Goal: Task Accomplishment & Management: Manage account settings

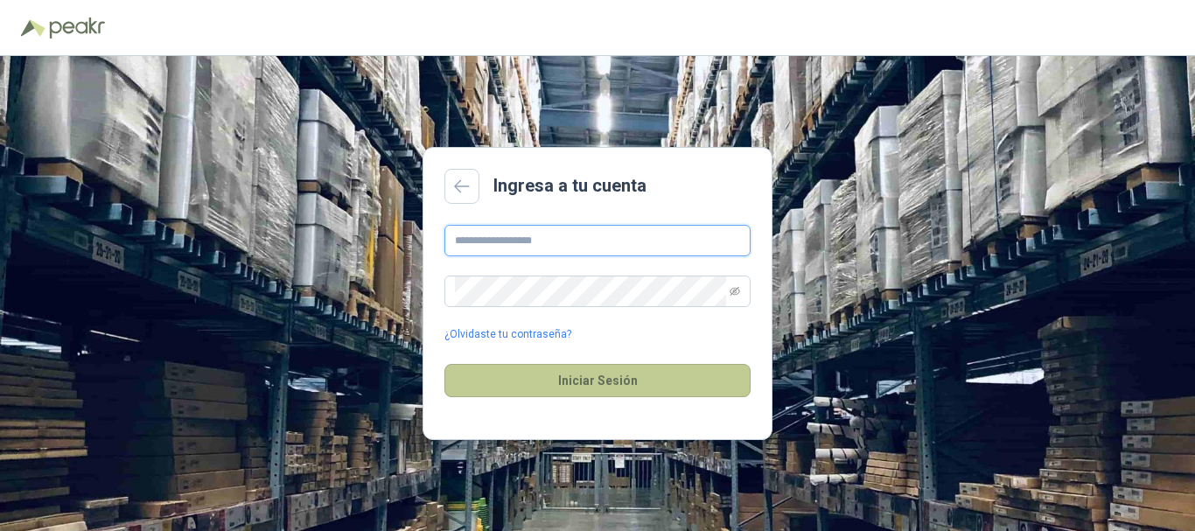
type input "**********"
click at [589, 377] on button "Iniciar Sesión" at bounding box center [597, 380] width 306 height 33
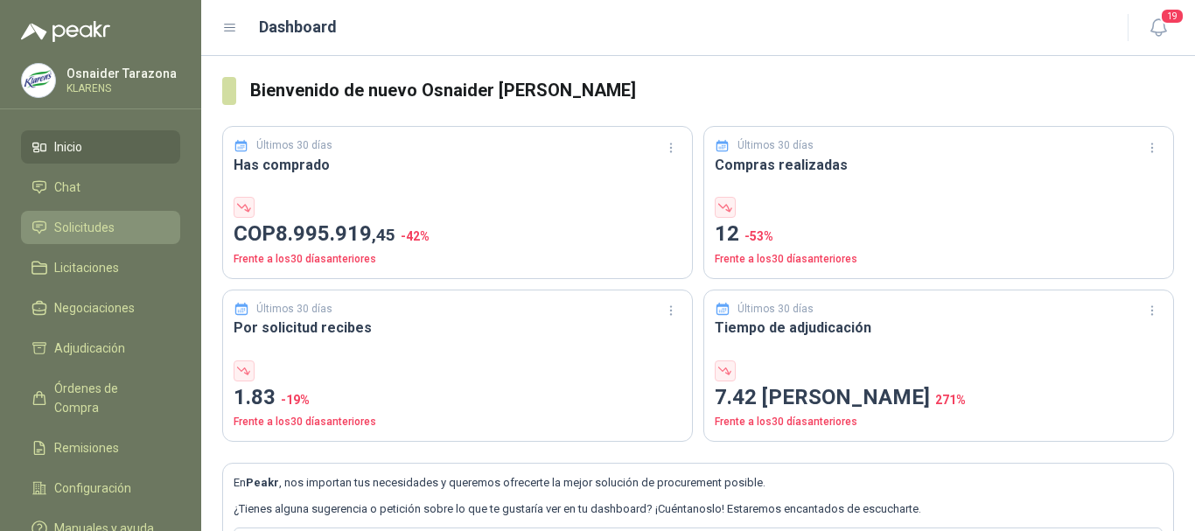
click at [94, 239] on link "Solicitudes" at bounding box center [100, 227] width 159 height 33
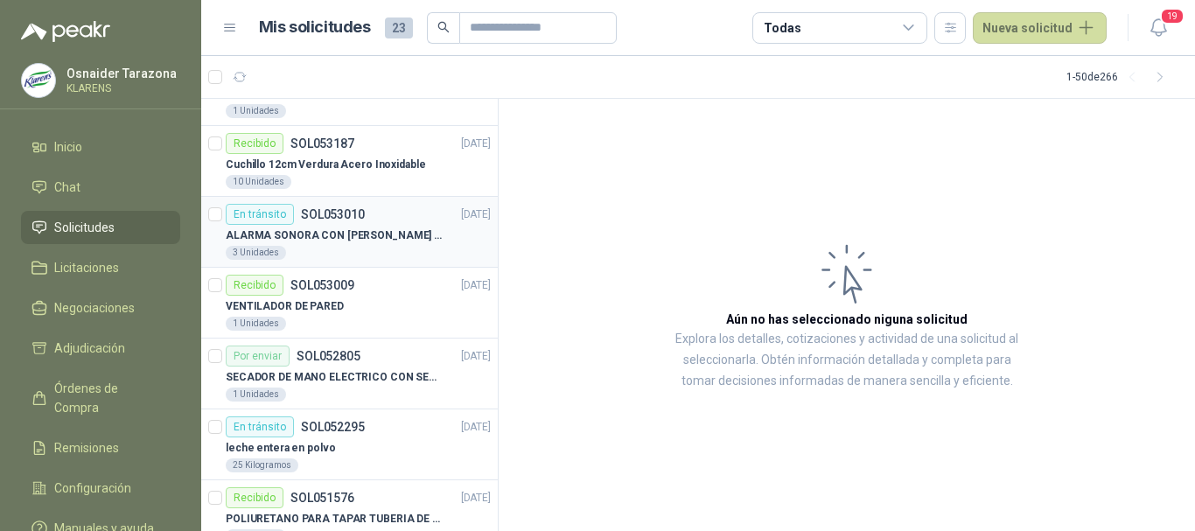
scroll to position [350, 0]
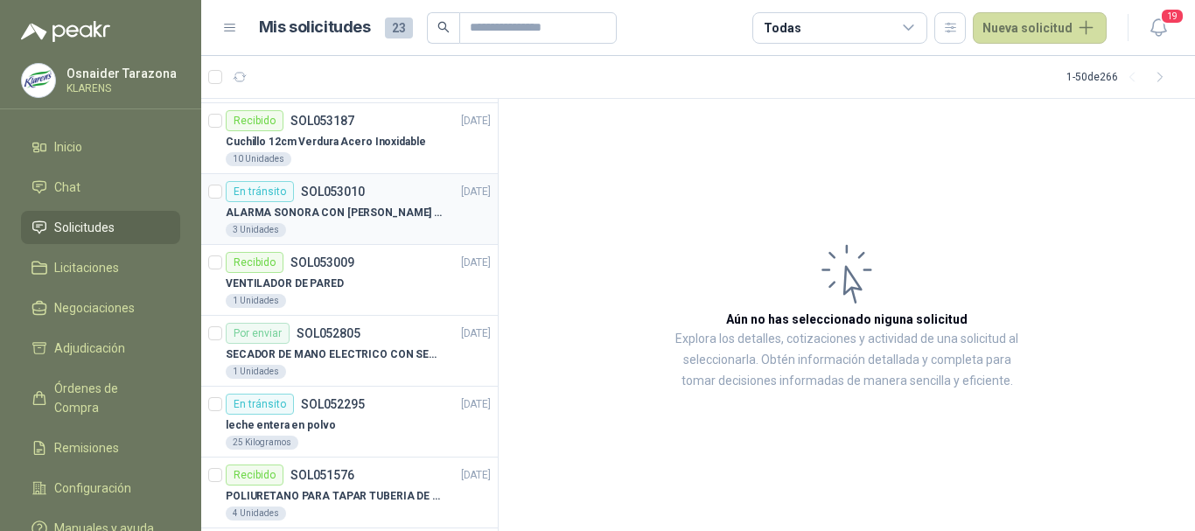
click at [425, 359] on p "SECADOR DE MANO ELECTRICO CON SENSOR" at bounding box center [335, 354] width 218 height 17
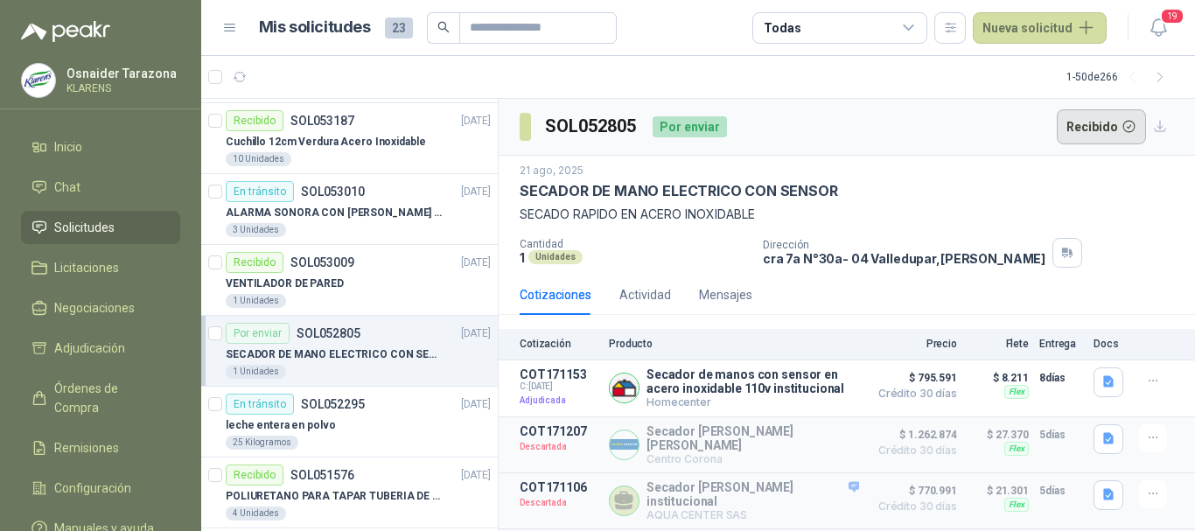
click at [1120, 121] on button "Recibido" at bounding box center [1102, 126] width 90 height 35
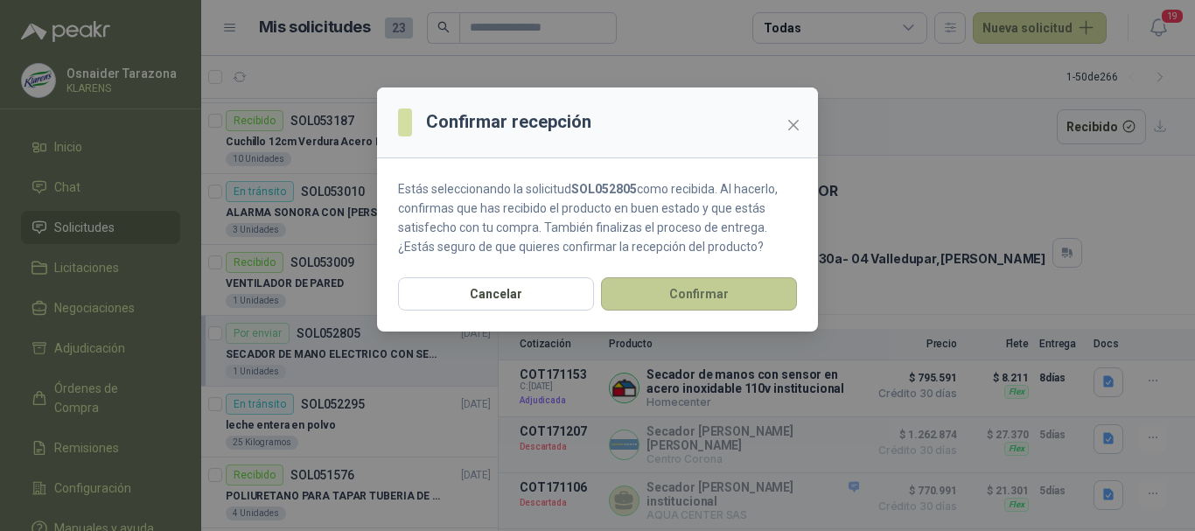
click at [683, 297] on button "Confirmar" at bounding box center [699, 293] width 196 height 33
